Goal: Transaction & Acquisition: Book appointment/travel/reservation

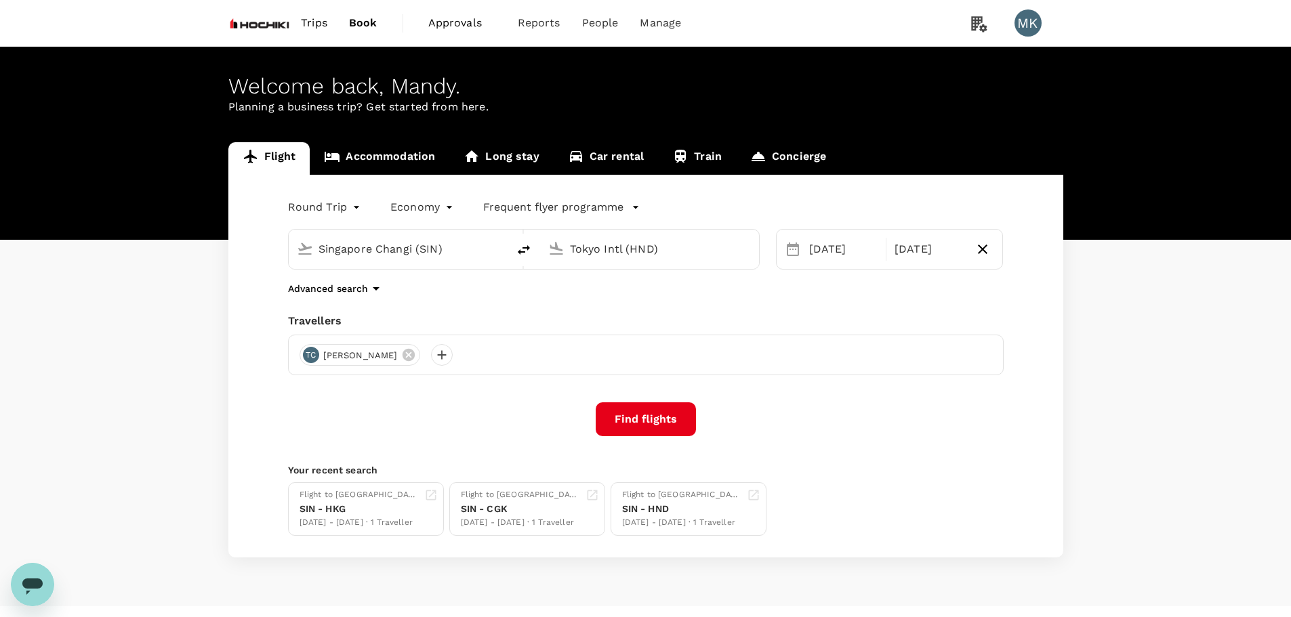
click at [456, 252] on input "Singapore Changi (SIN)" at bounding box center [398, 249] width 161 height 21
click at [636, 258] on input "Tokyo Intl (HND)" at bounding box center [650, 249] width 161 height 21
click at [619, 304] on p "Ngurah Rai Intl" at bounding box center [670, 302] width 238 height 14
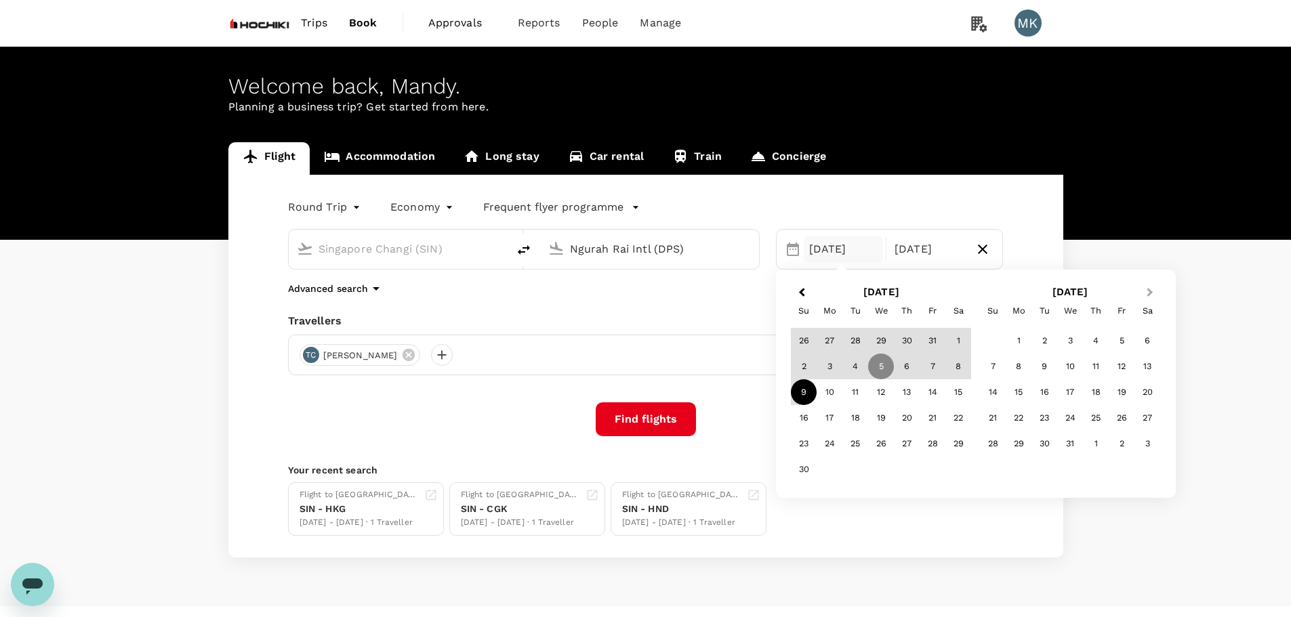
type input "Ngurah Rai Intl (DPS)"
click at [1152, 293] on button "Next Month" at bounding box center [1151, 294] width 22 height 22
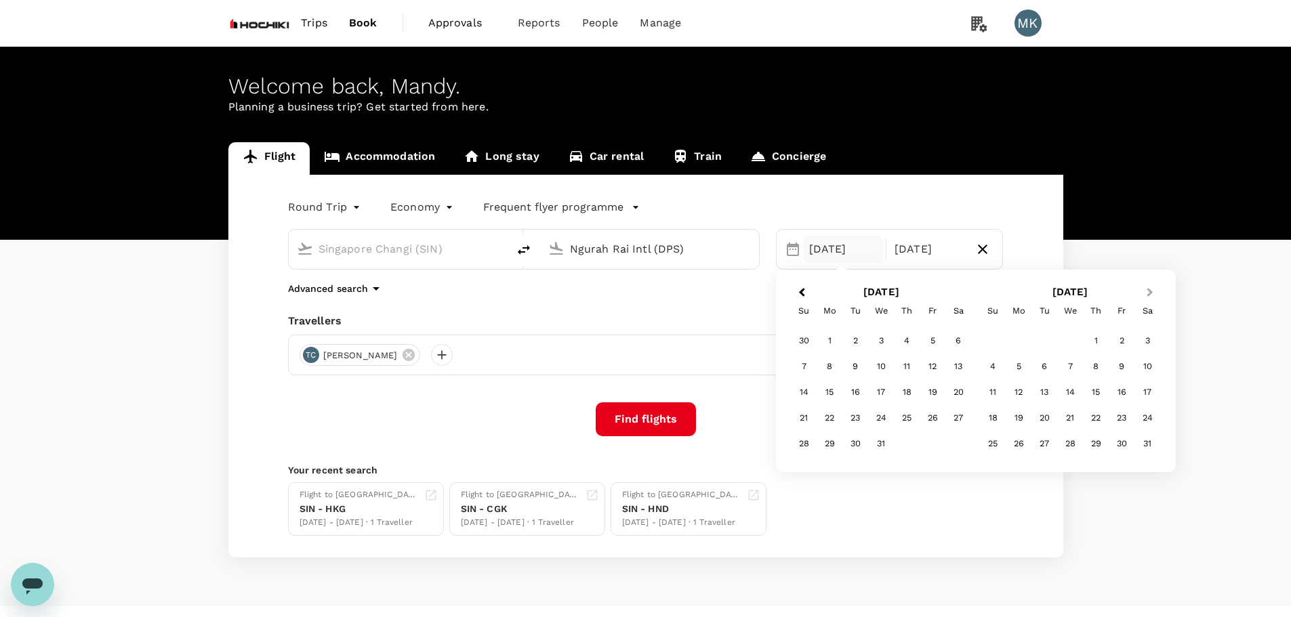
click at [1152, 293] on button "Next Month" at bounding box center [1151, 294] width 22 height 22
click at [993, 423] on div "17" at bounding box center [993, 418] width 26 height 26
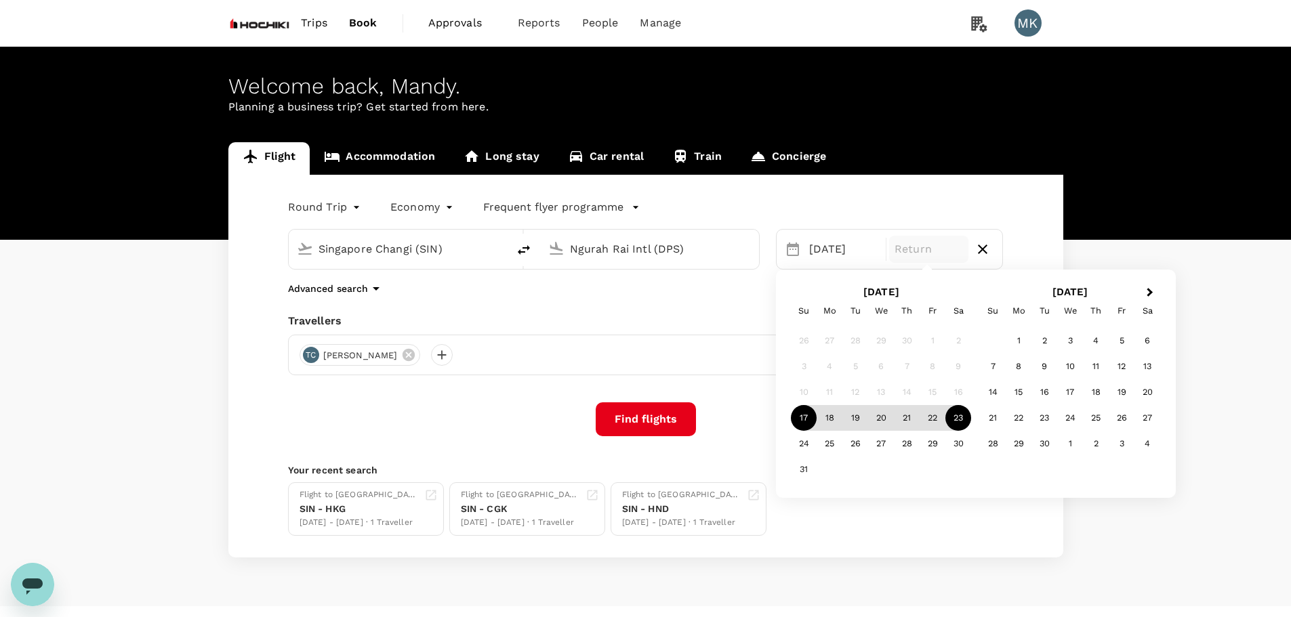
click at [952, 413] on div "23" at bounding box center [958, 418] width 26 height 26
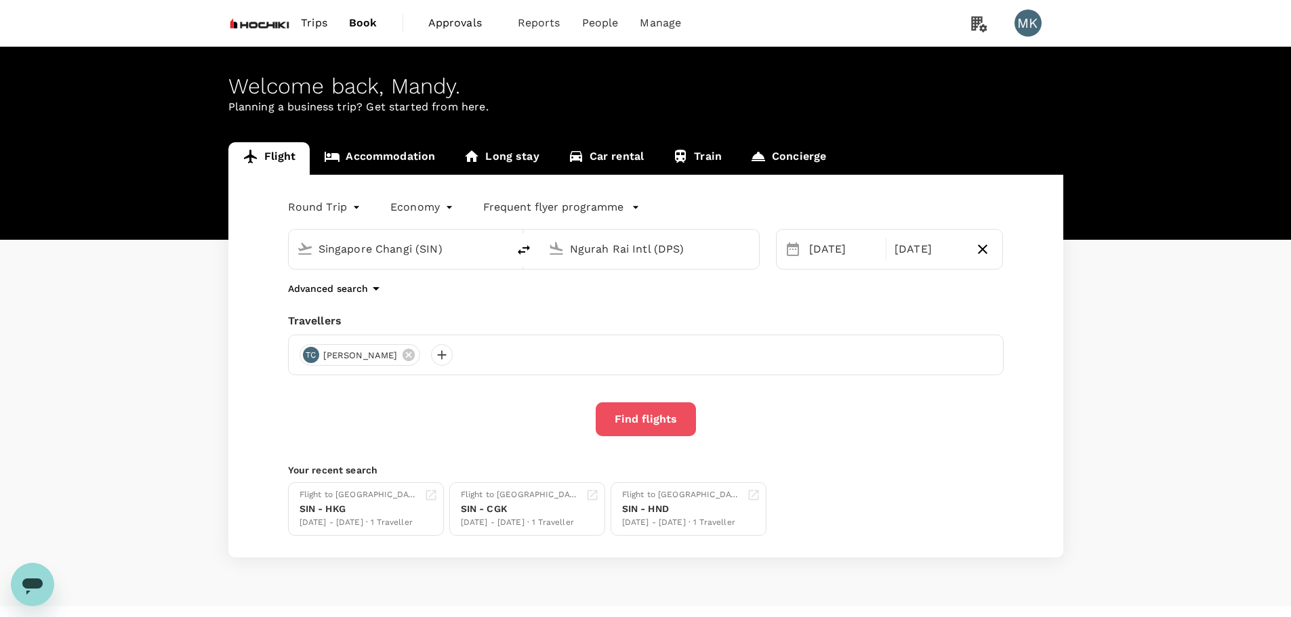
click at [652, 434] on button "Find flights" at bounding box center [646, 419] width 100 height 34
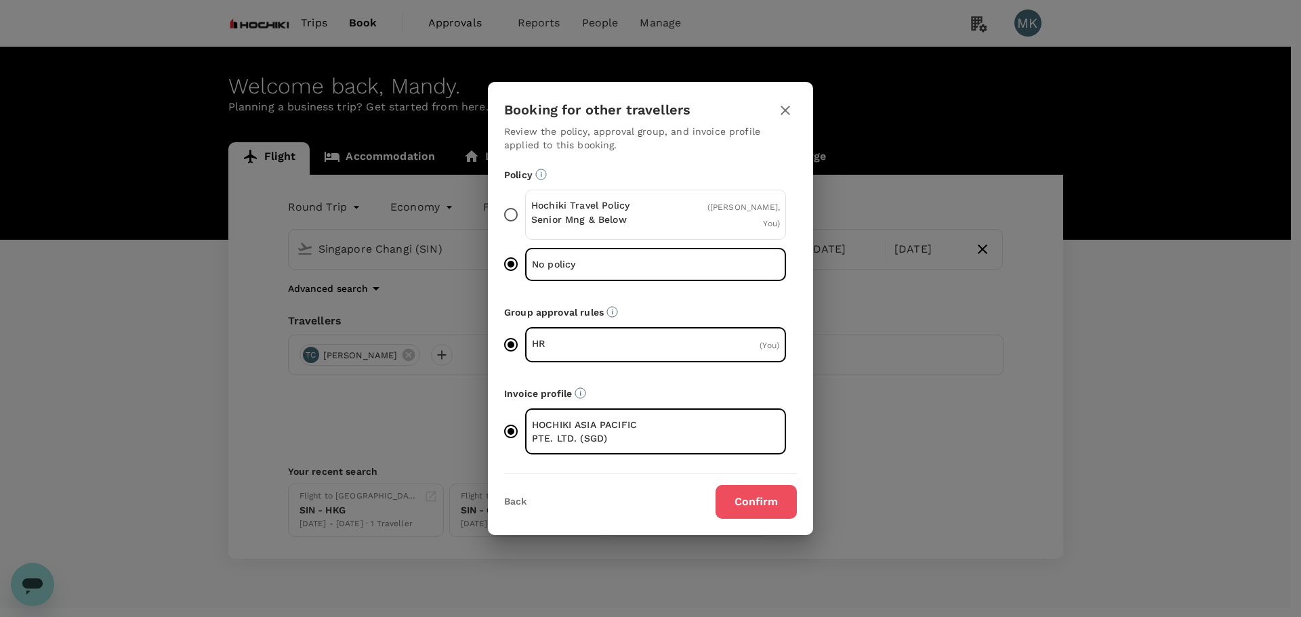
click at [741, 486] on button "Confirm" at bounding box center [756, 502] width 81 height 34
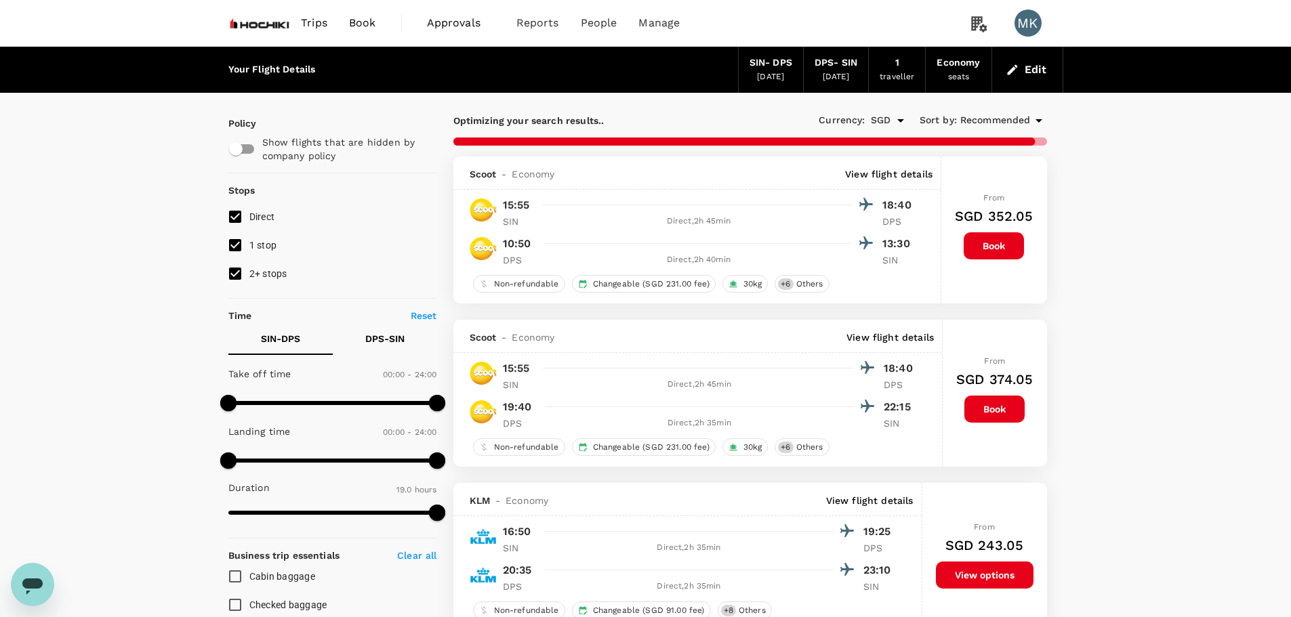
type input "1420"
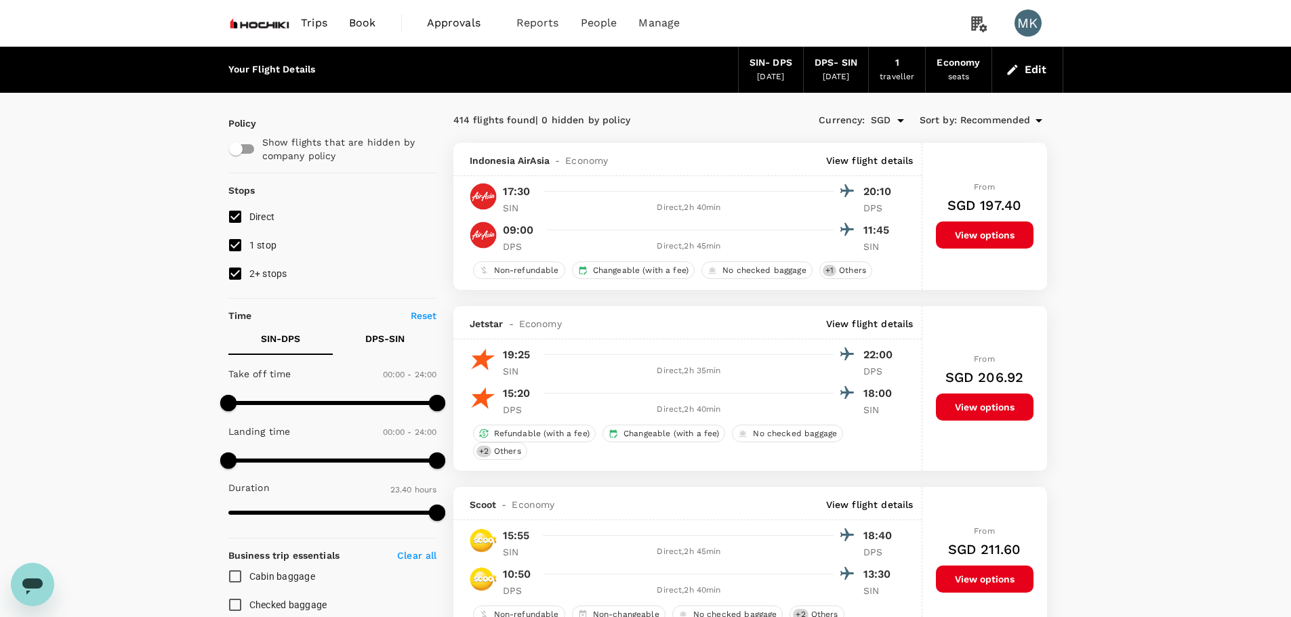
click at [233, 248] on input "1 stop" at bounding box center [235, 245] width 28 height 28
checkbox input "false"
click at [236, 270] on input "2+ stops" at bounding box center [235, 274] width 28 height 28
checkbox input "false"
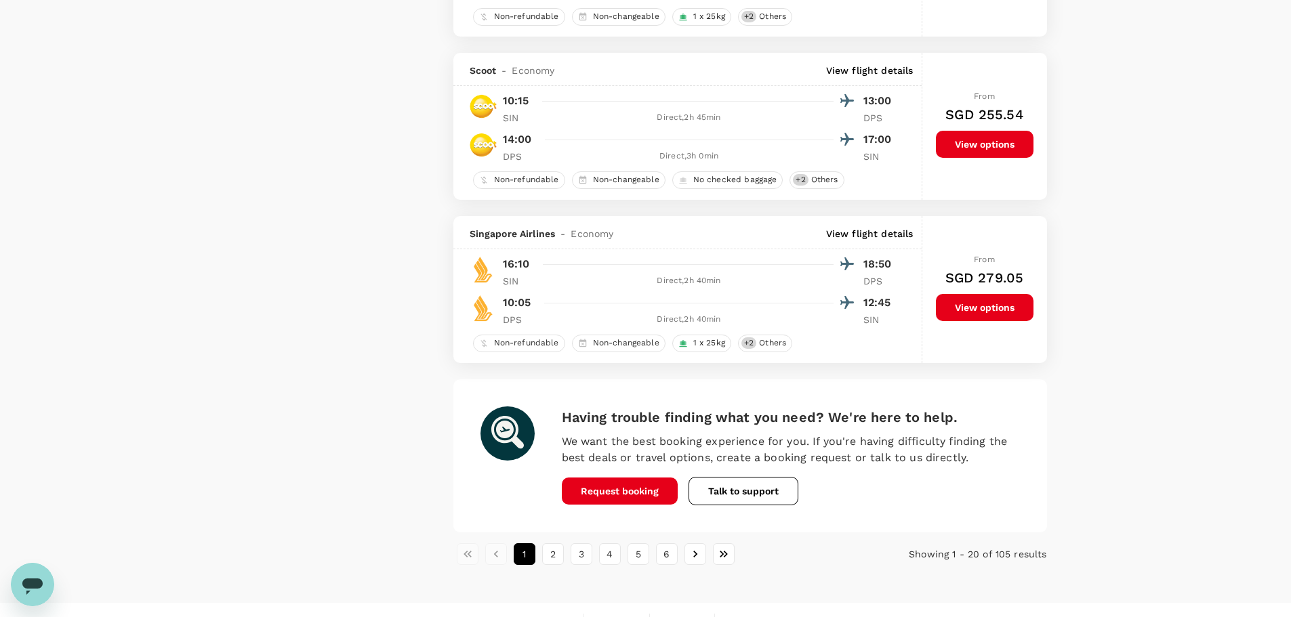
scroll to position [3114, 0]
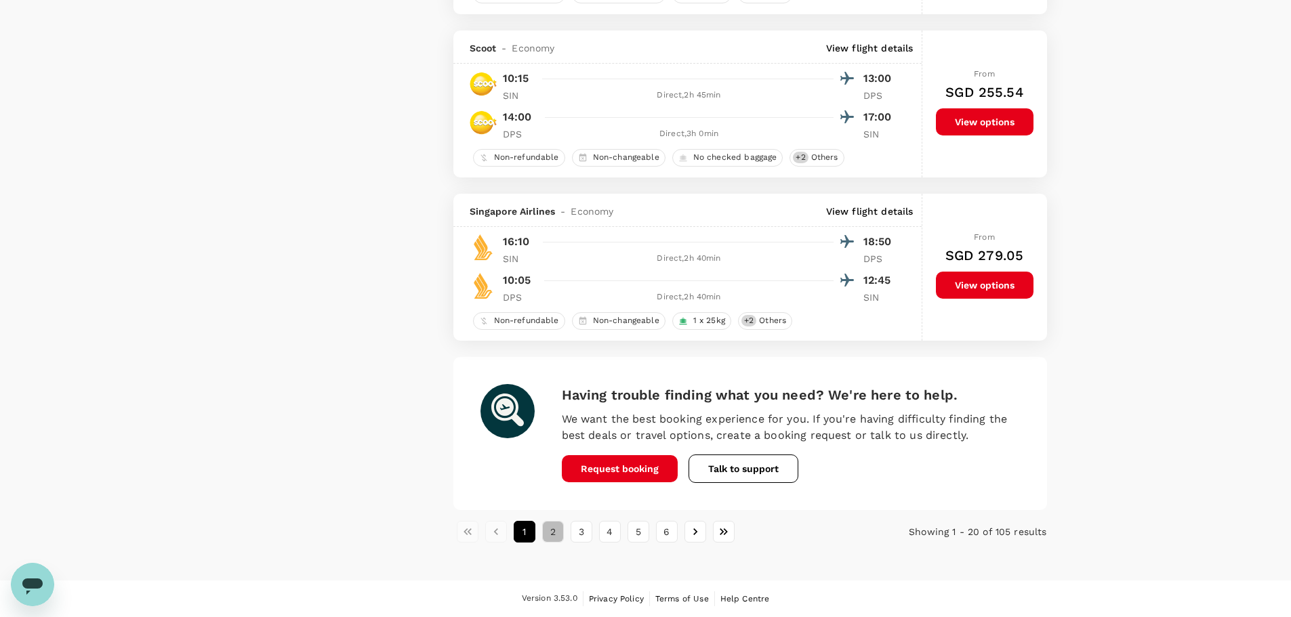
click at [550, 537] on button "2" at bounding box center [553, 532] width 22 height 22
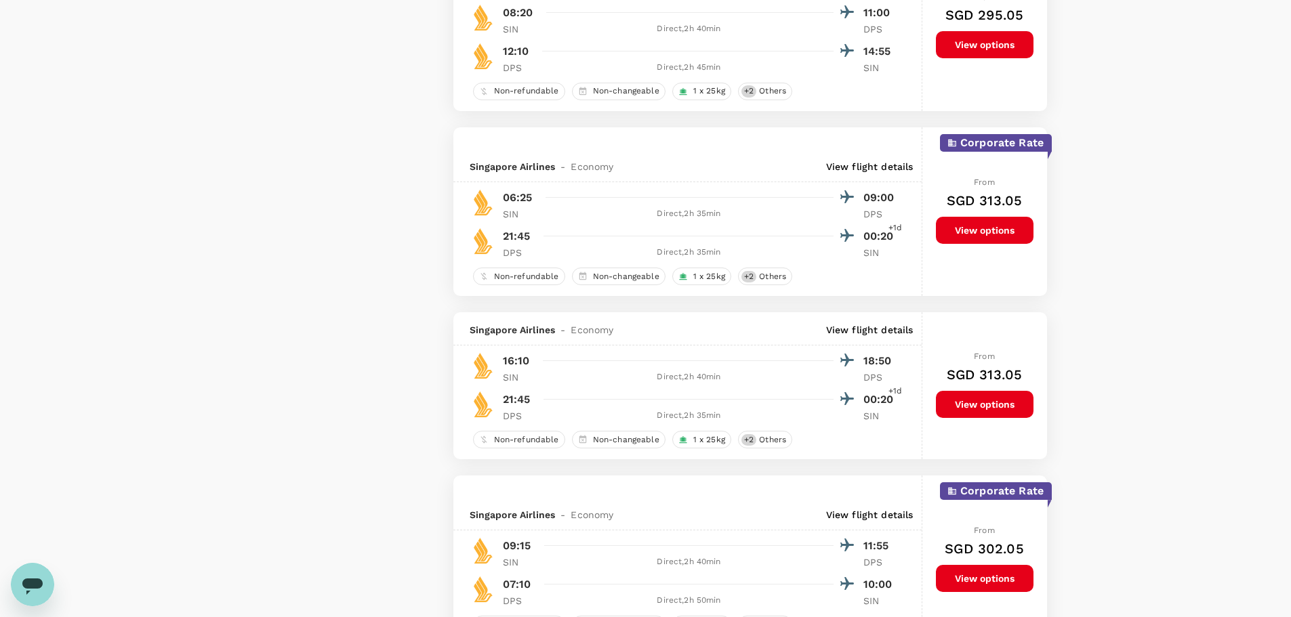
scroll to position [3248, 0]
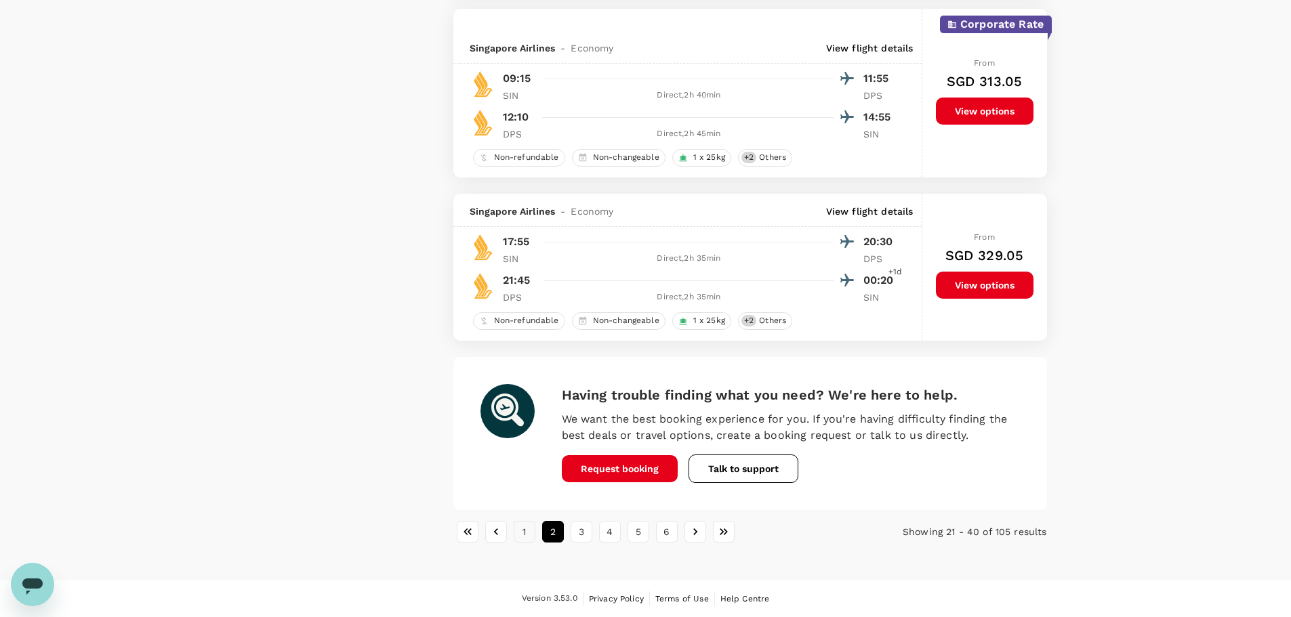
click at [524, 532] on button "1" at bounding box center [525, 532] width 22 height 22
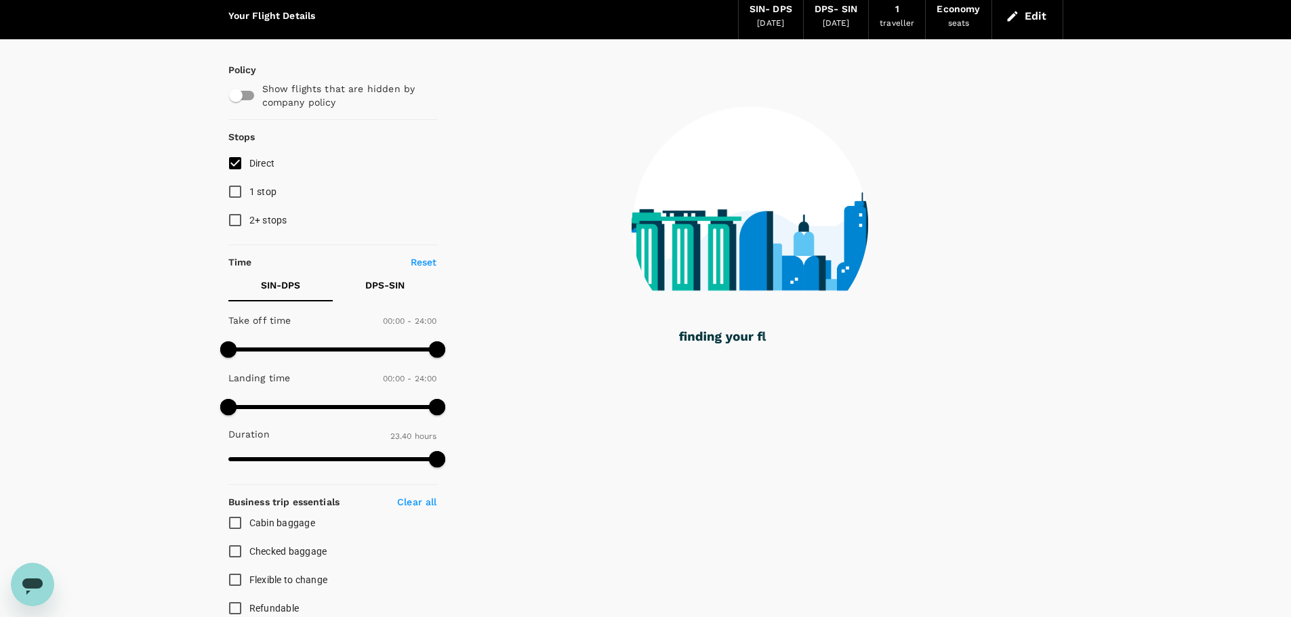
scroll to position [0, 0]
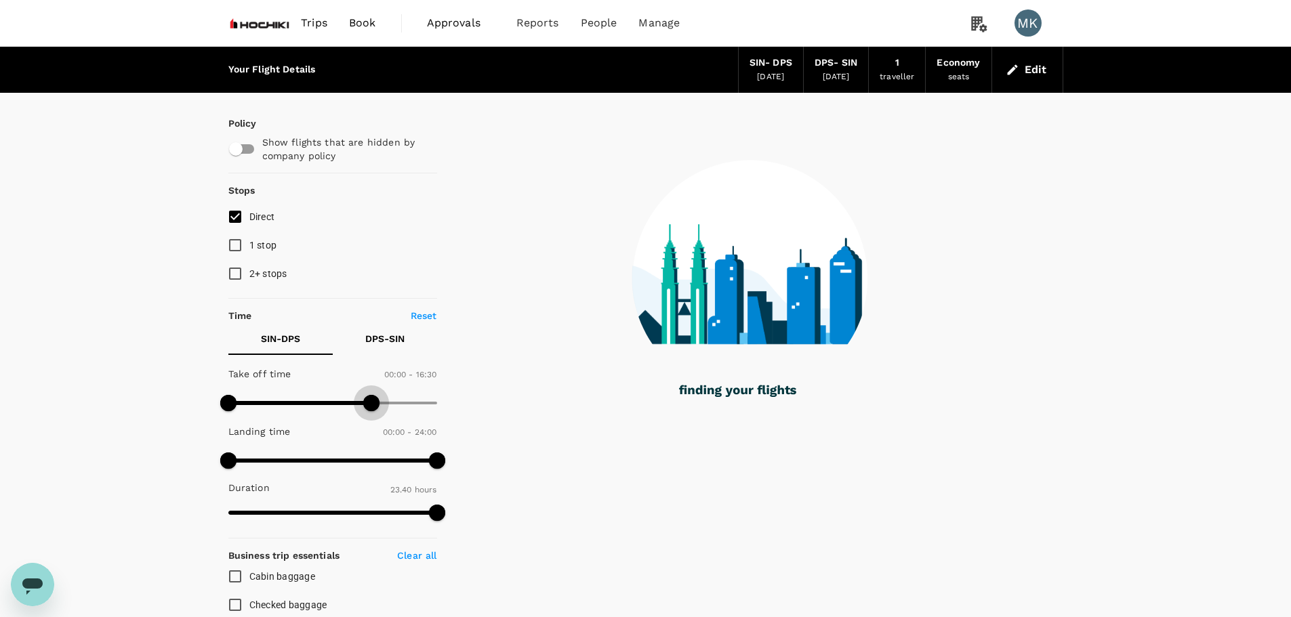
type input "960"
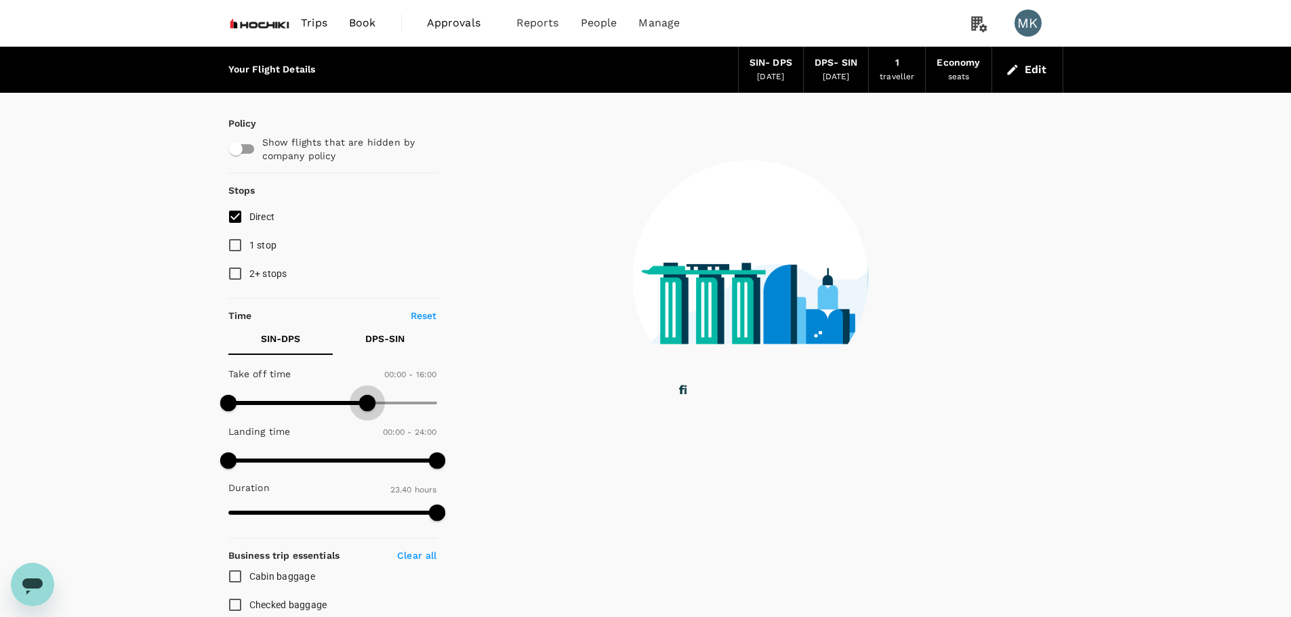
drag, startPoint x: 435, startPoint y: 402, endPoint x: 366, endPoint y: 409, distance: 69.5
click at [366, 409] on span at bounding box center [367, 403] width 16 height 16
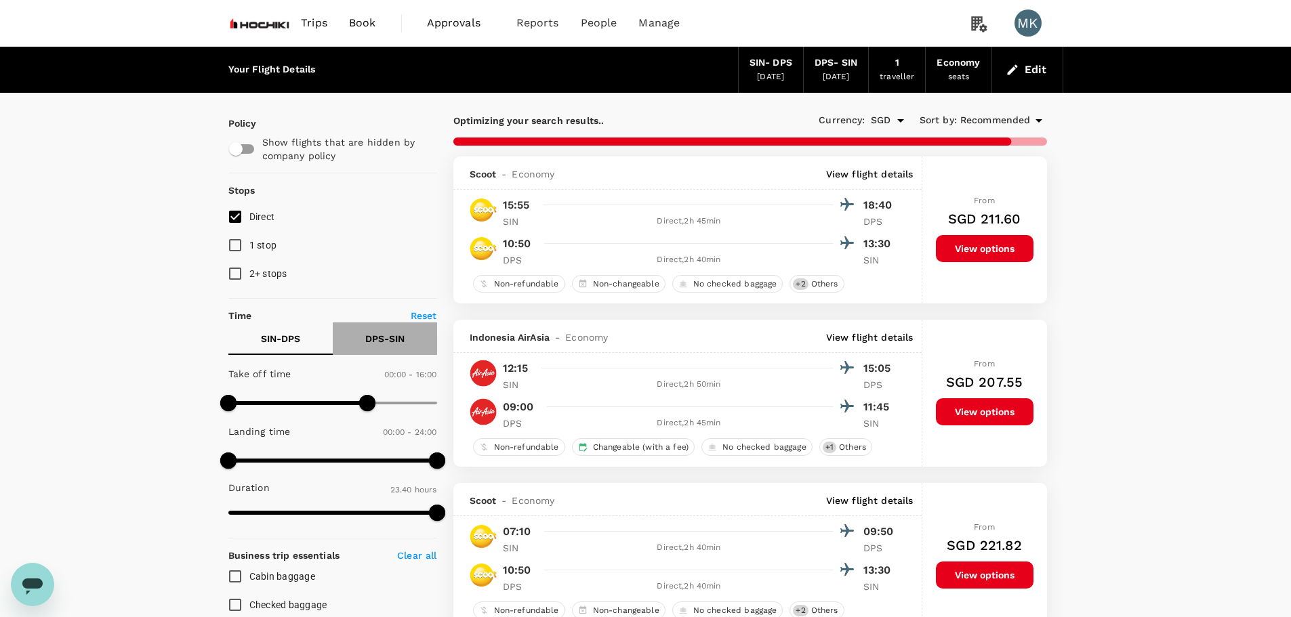
click at [371, 344] on p "DPS - SIN" at bounding box center [384, 339] width 39 height 14
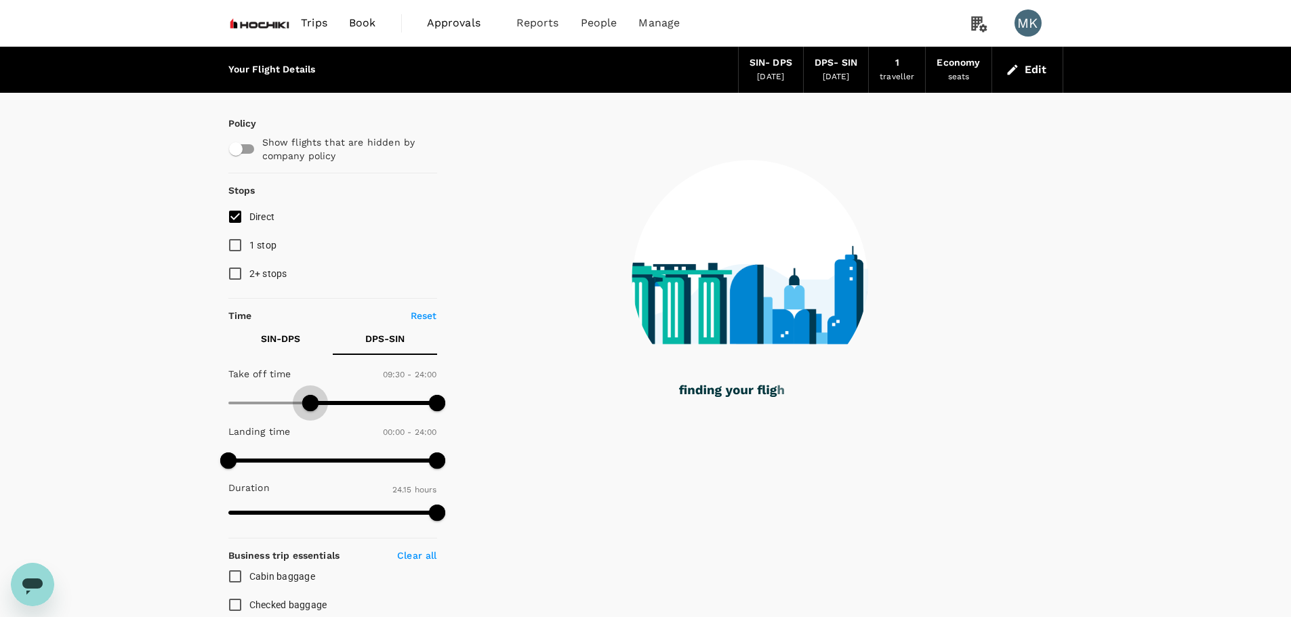
type input "600"
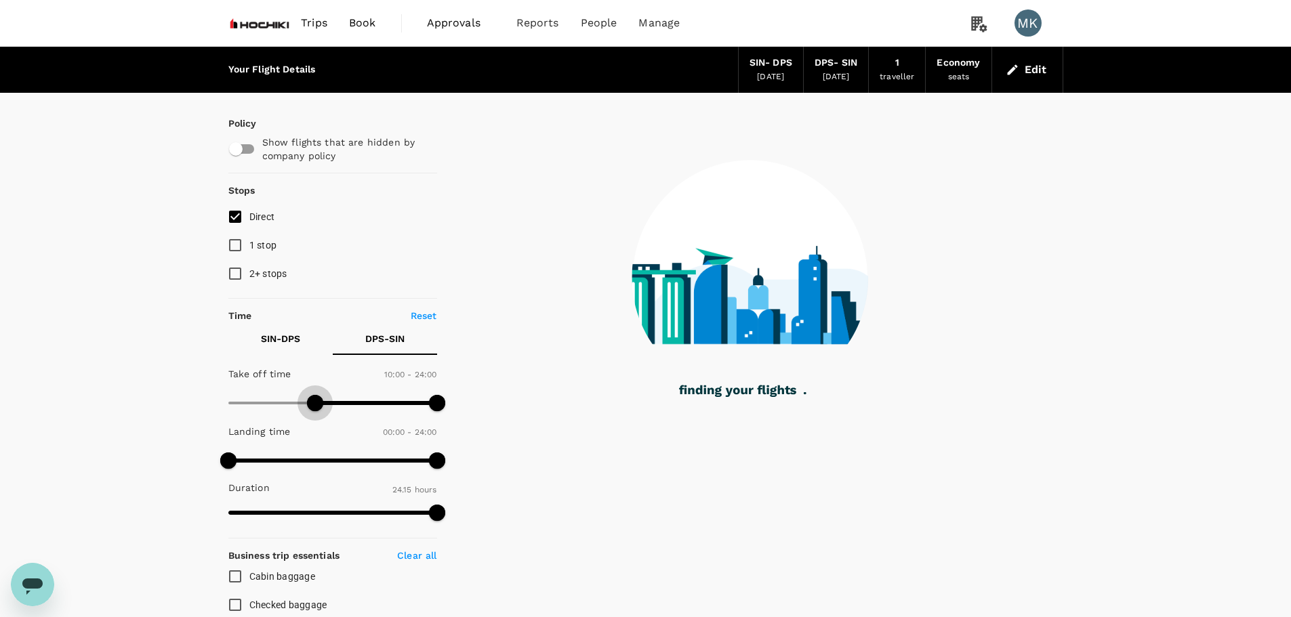
drag, startPoint x: 230, startPoint y: 406, endPoint x: 316, endPoint y: 420, distance: 86.6
click at [314, 418] on div "Take off time 10:00 - 24:00 Landing time 00:00 - 24:00 Duration 24.15 hours" at bounding box center [330, 443] width 214 height 167
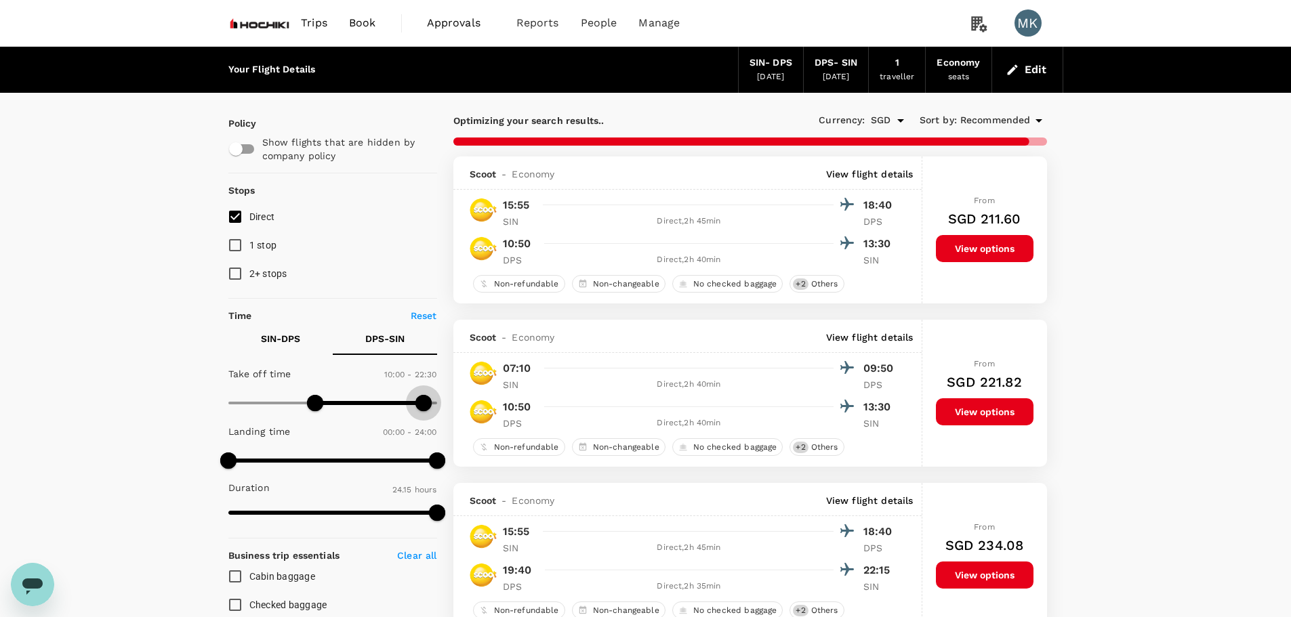
type input "1350"
type input "SGD"
type input "1140"
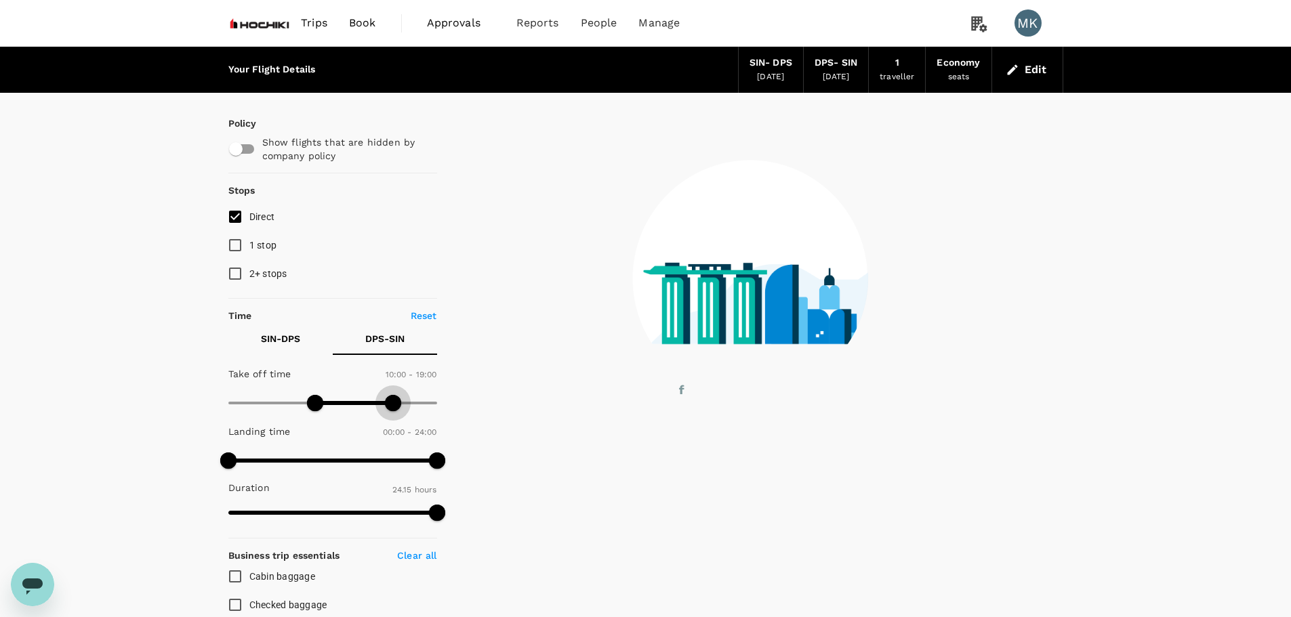
drag, startPoint x: 442, startPoint y: 406, endPoint x: 394, endPoint y: 415, distance: 49.6
click at [394, 411] on span at bounding box center [393, 403] width 16 height 16
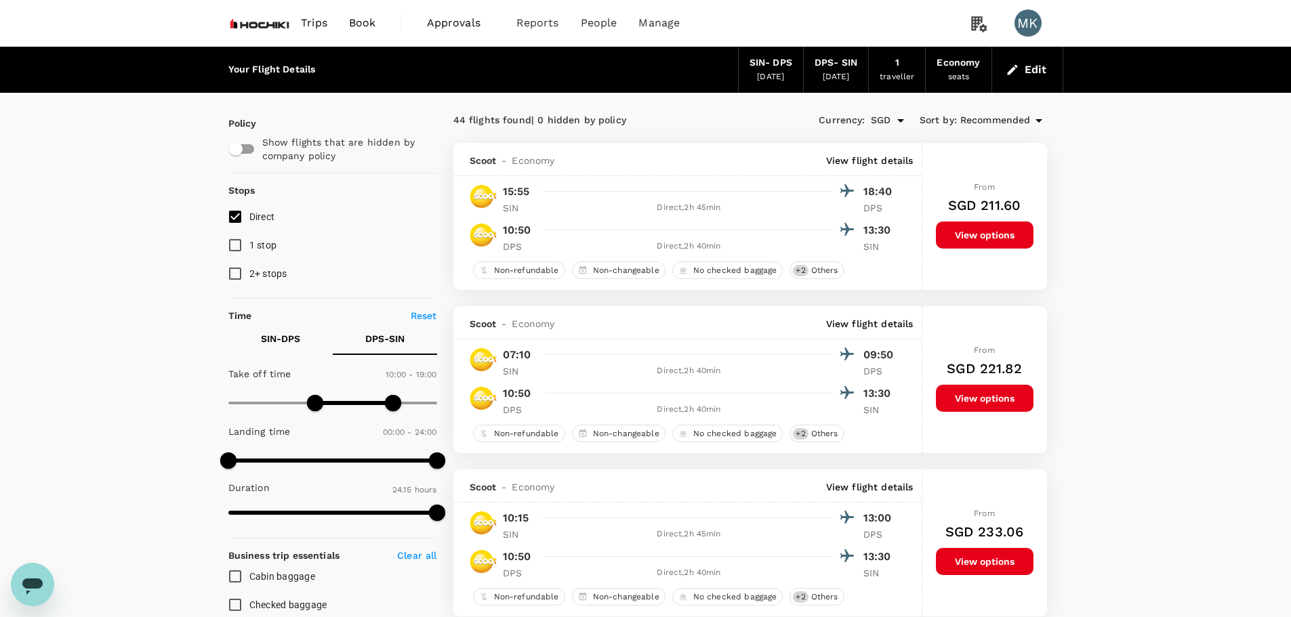
click at [1020, 125] on span "Recommended" at bounding box center [995, 120] width 70 height 15
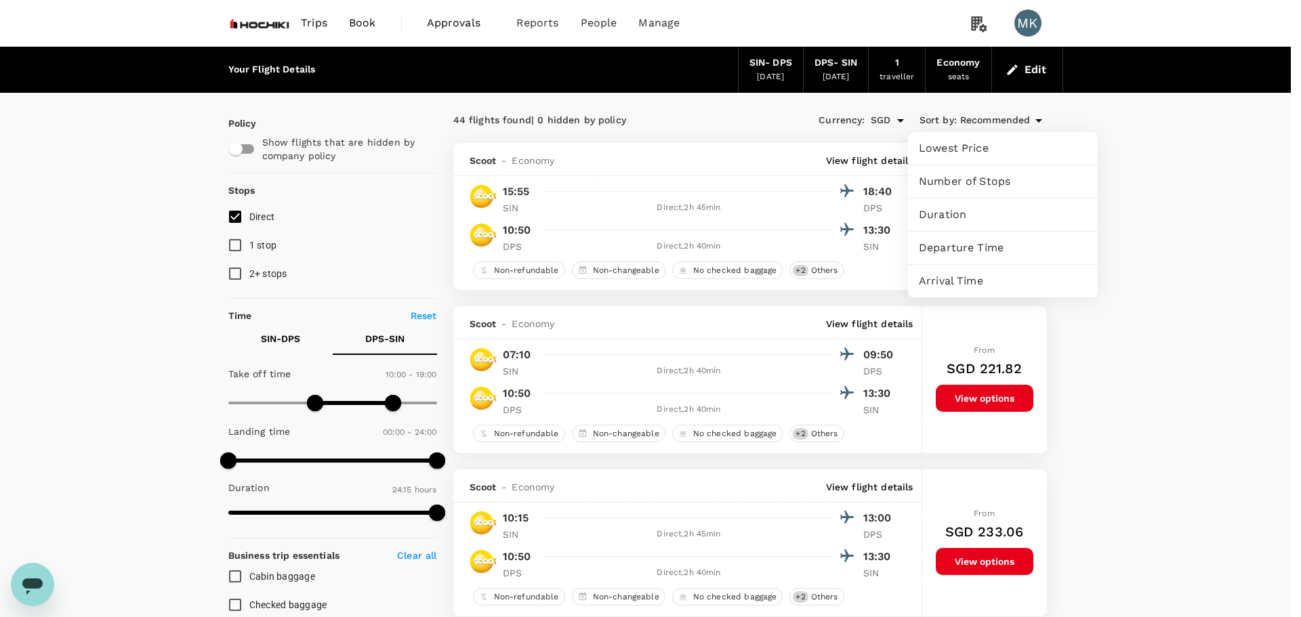
click at [1013, 143] on span "Lowest Price" at bounding box center [1003, 148] width 168 height 16
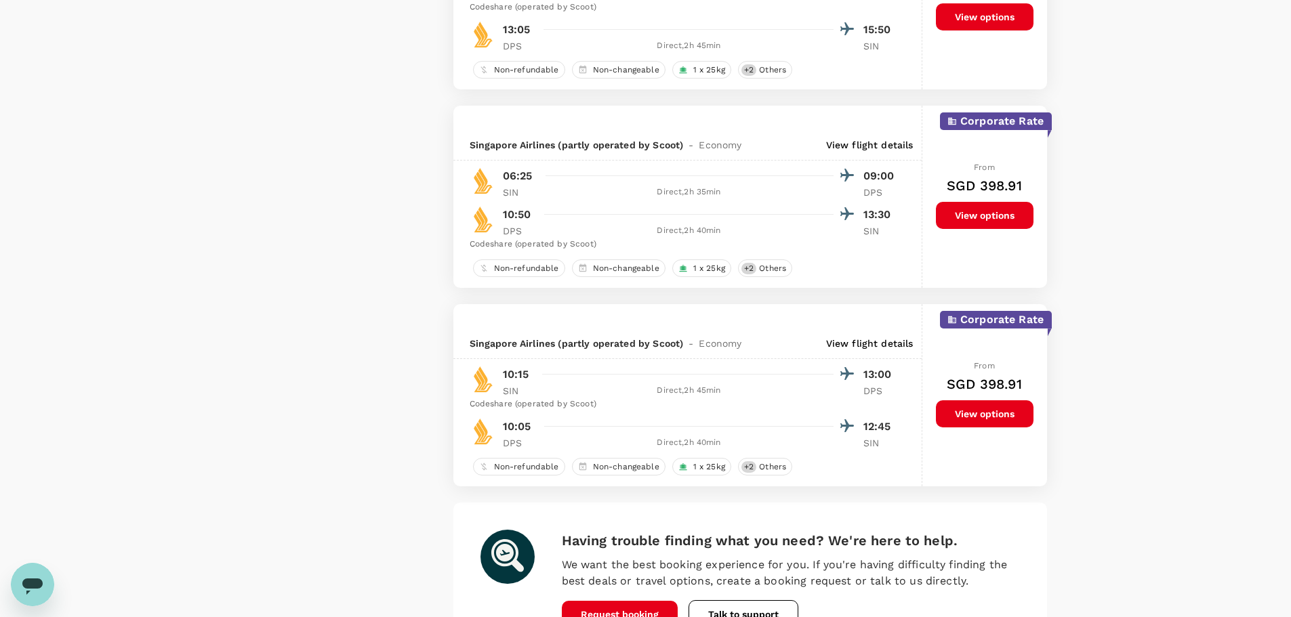
scroll to position [3424, 0]
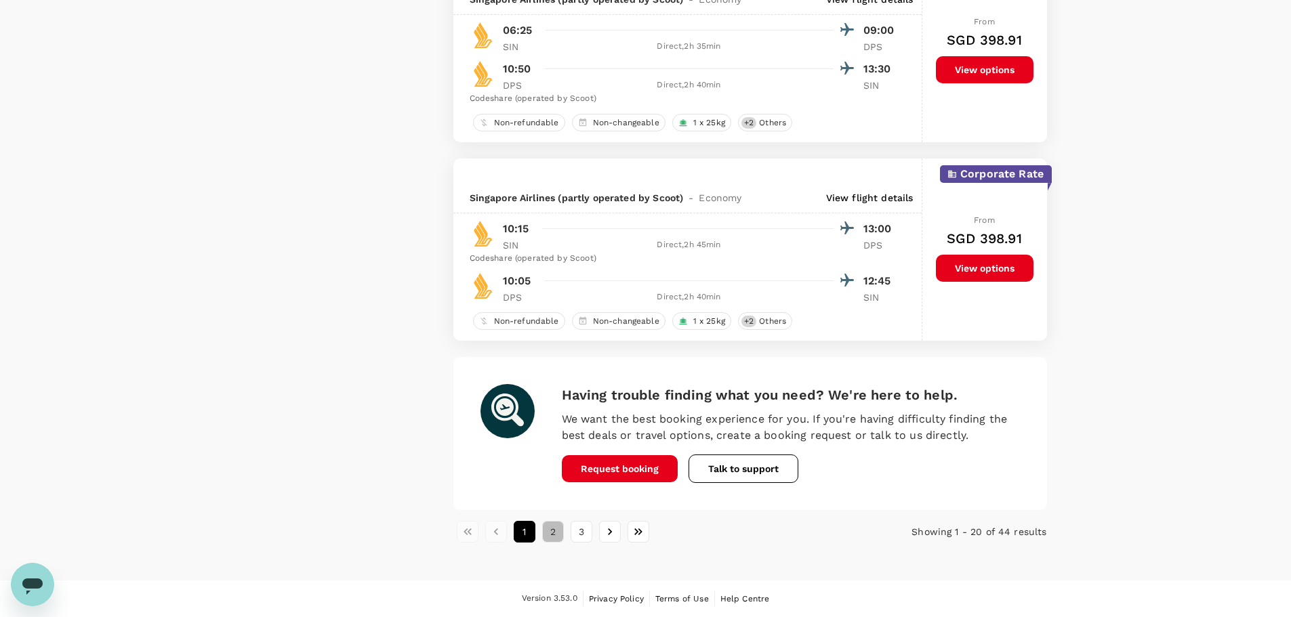
click at [552, 539] on button "2" at bounding box center [553, 532] width 22 height 22
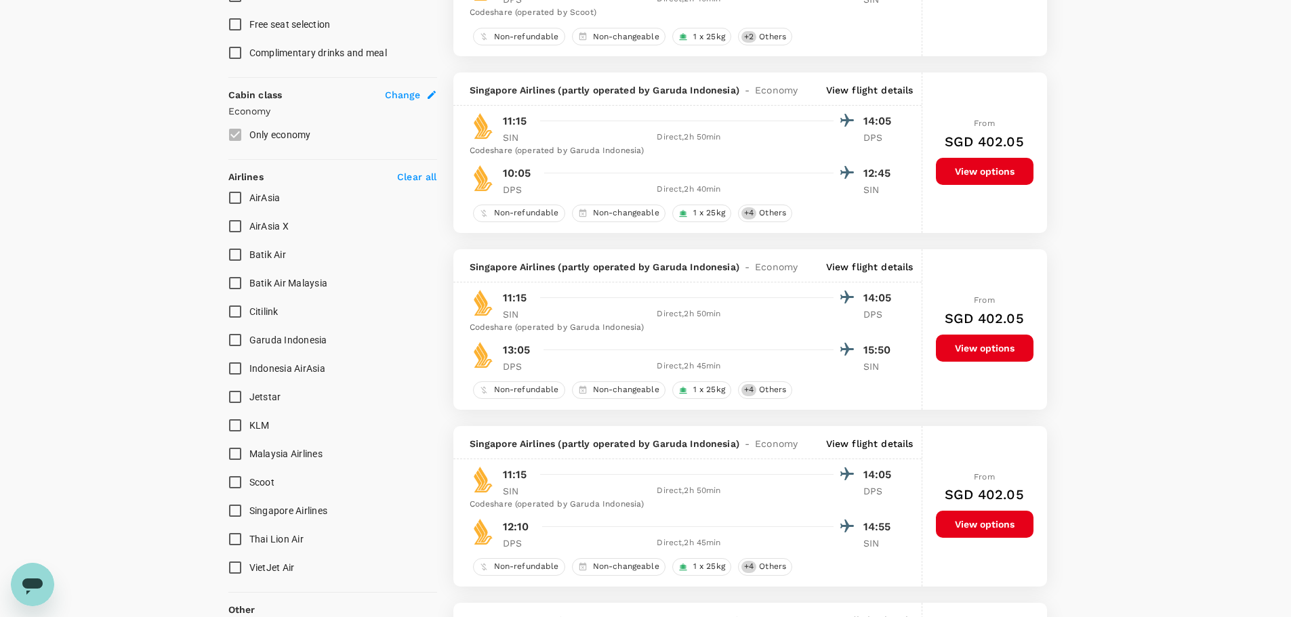
scroll to position [678, 0]
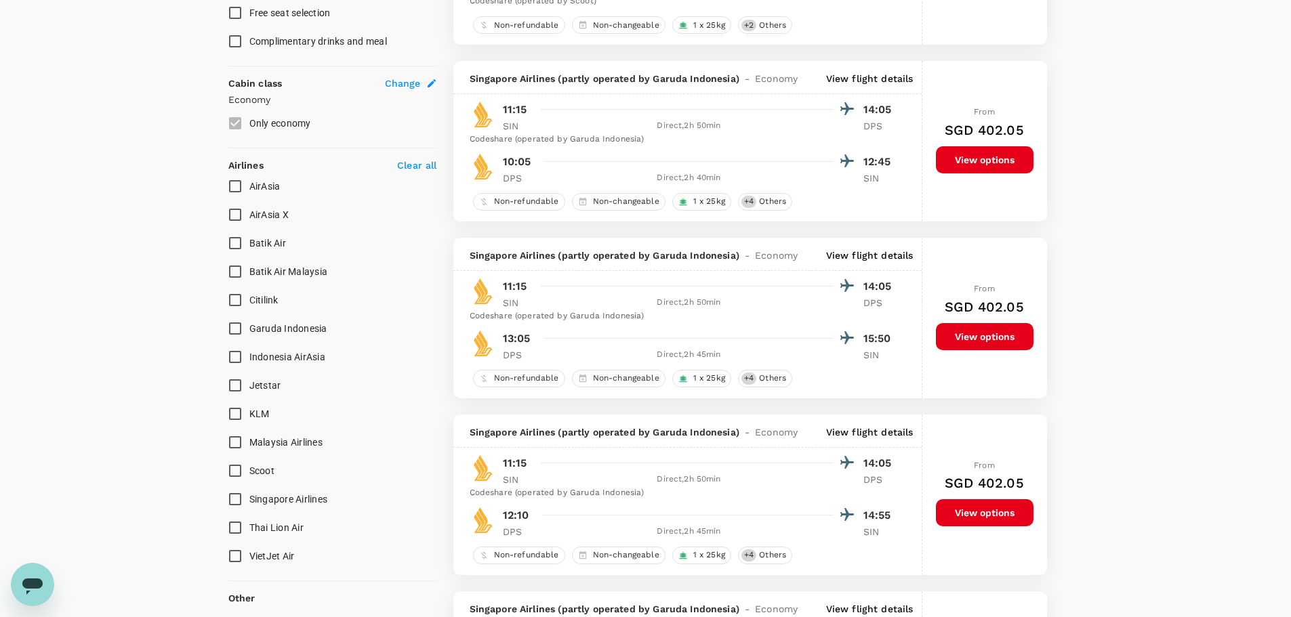
click at [234, 499] on input "Singapore Airlines" at bounding box center [235, 499] width 28 height 28
checkbox input "true"
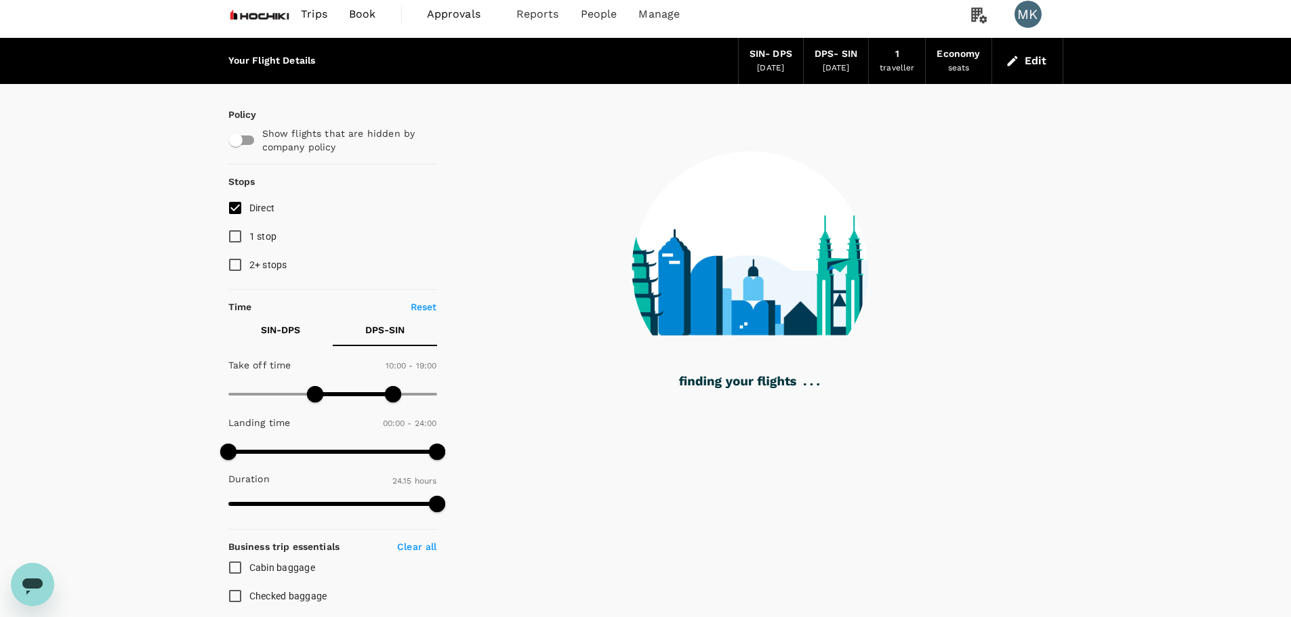
scroll to position [0, 0]
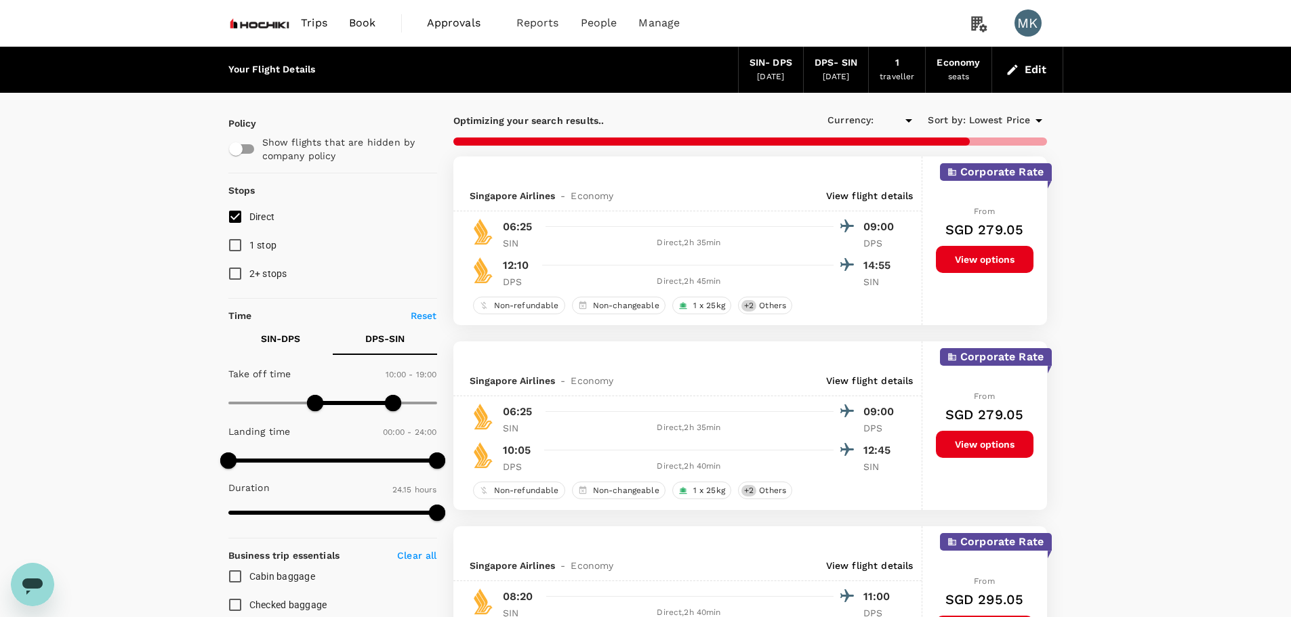
type input "SGD"
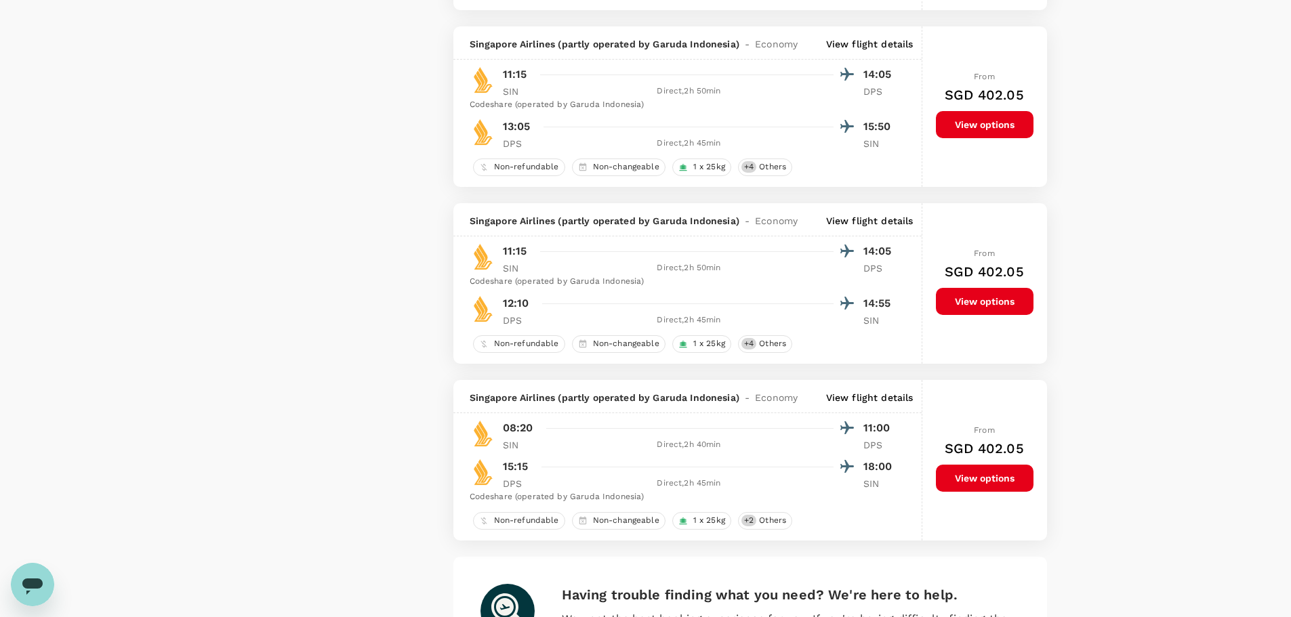
scroll to position [3388, 0]
